Goal: Ask a question: Seek information or help from site administrators or community

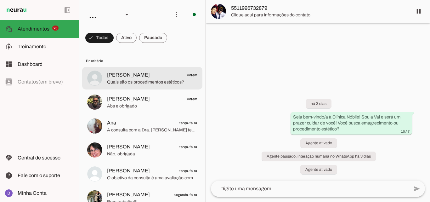
click at [163, 74] on span "[PERSON_NAME] ontem" at bounding box center [152, 75] width 90 height 8
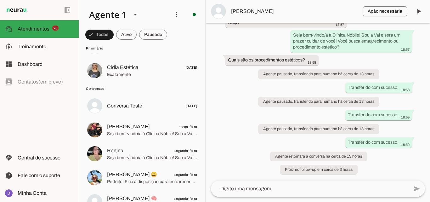
scroll to position [632, 0]
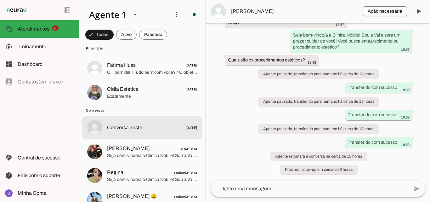
click at [136, 126] on span "Conversa Teste" at bounding box center [124, 128] width 35 height 8
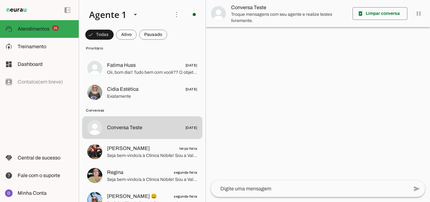
click at [255, 190] on textarea at bounding box center [310, 189] width 198 height 8
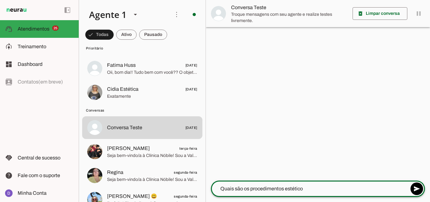
type textarea "Quais são os procedimentos estéticos"
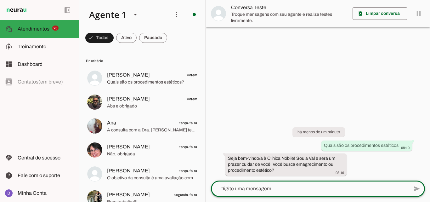
click at [240, 187] on textarea at bounding box center [310, 189] width 198 height 8
type textarea "procedimento estético"
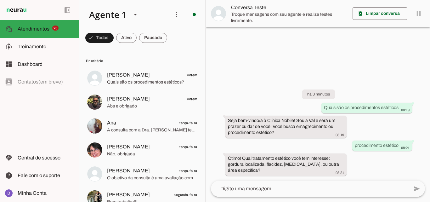
drag, startPoint x: 258, startPoint y: 174, endPoint x: 222, endPoint y: 155, distance: 40.6
click at [222, 155] on div "há 3 minutos Quais são os procedimentos estéticos 08:19 Seja bem-vindo/a à Clín…" at bounding box center [318, 128] width 224 height 105
click at [255, 172] on div "Ótimo! Qual tratamento estético você tem interesse: gordura localizada, flacide…" at bounding box center [286, 165] width 117 height 20
drag, startPoint x: 253, startPoint y: 157, endPoint x: 267, endPoint y: 170, distance: 19.4
click at [267, 170] on div "Ótimo! Qual tratamento estético você tem interesse: gordura localizada, flacide…" at bounding box center [286, 165] width 117 height 20
